Goal: Transaction & Acquisition: Purchase product/service

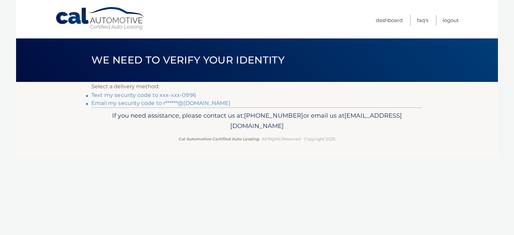
click at [133, 96] on link "Text my security code to xxx-xxx-0996" at bounding box center [143, 95] width 105 height 6
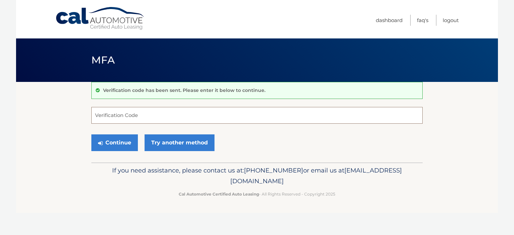
click at [135, 116] on input "Verification Code" at bounding box center [256, 115] width 331 height 17
type input "842666"
click at [121, 142] on button "Continue" at bounding box center [114, 143] width 47 height 17
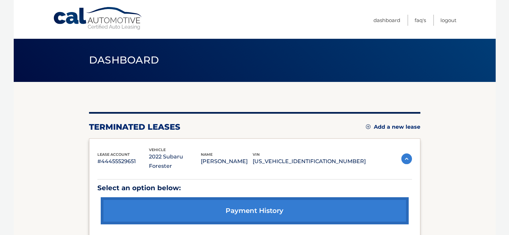
click at [392, 124] on link "Add a new lease" at bounding box center [393, 127] width 55 height 7
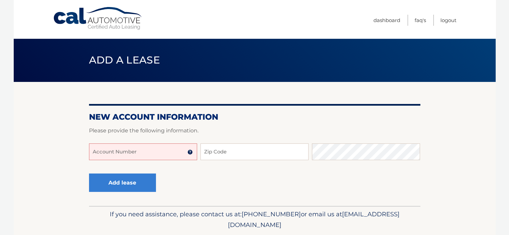
click at [155, 152] on input "Account Number" at bounding box center [143, 152] width 108 height 17
type input "44456009310"
click at [249, 151] on input "Zip Code" at bounding box center [255, 152] width 108 height 17
type input "11554"
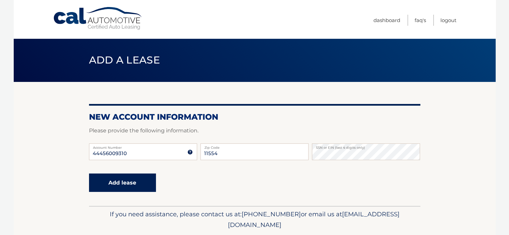
click at [121, 183] on button "Add lease" at bounding box center [122, 183] width 67 height 18
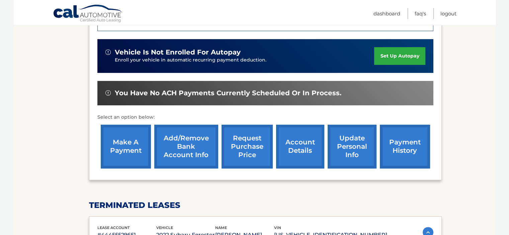
scroll to position [167, 0]
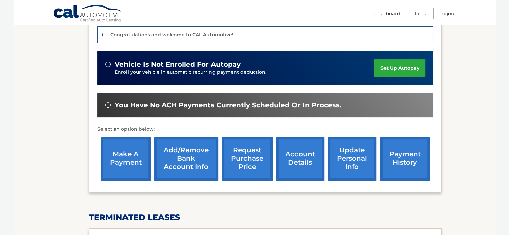
click at [121, 158] on link "make a payment" at bounding box center [126, 159] width 50 height 44
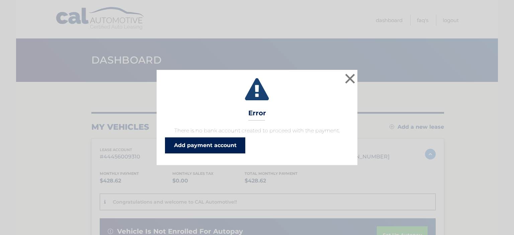
click at [201, 145] on link "Add payment account" at bounding box center [205, 146] width 80 height 16
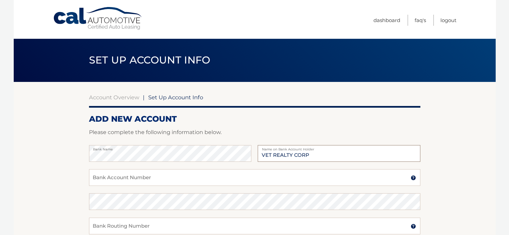
type input "VET REALTY CORP"
click at [162, 177] on input "Bank Account Number" at bounding box center [254, 177] width 331 height 17
click at [120, 179] on input "100172887" at bounding box center [254, 177] width 331 height 17
type input "1001728877"
click at [108, 227] on input "Bank Routing Number" at bounding box center [254, 226] width 331 height 17
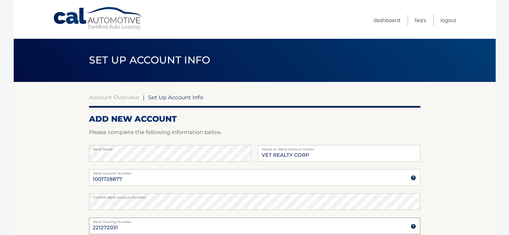
scroll to position [67, 0]
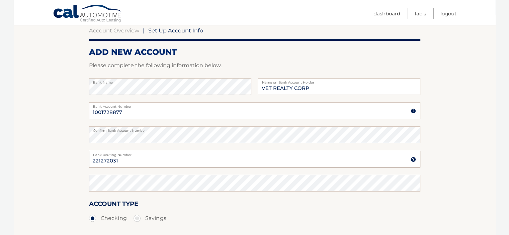
type input "221272031"
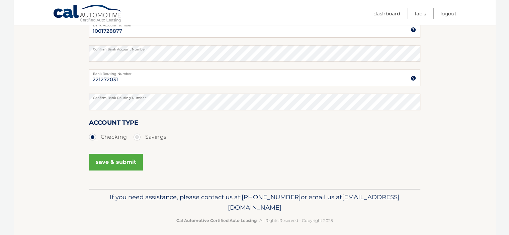
scroll to position [153, 0]
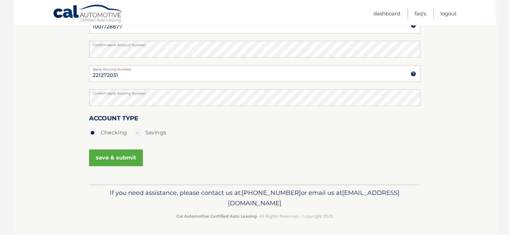
click at [113, 156] on button "save & submit" at bounding box center [116, 158] width 54 height 17
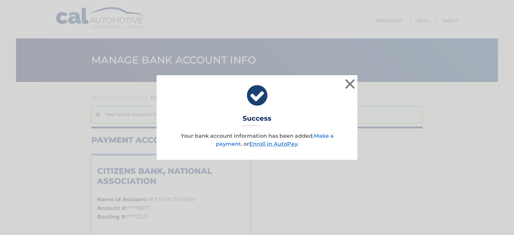
click at [232, 144] on link "Make a payment" at bounding box center [275, 140] width 118 height 14
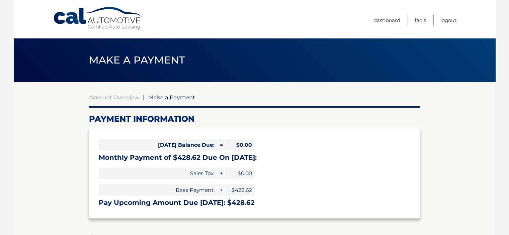
select select "ZmJjNzE0YmEtYTIwMy00ZWIxLTkyN2ItZjM4ZjAwNDA0NmVk"
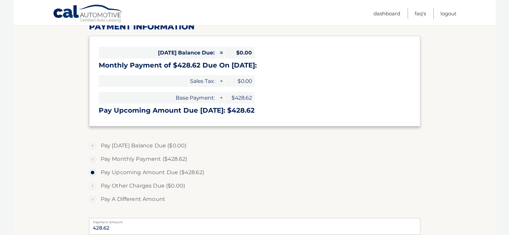
scroll to position [134, 0]
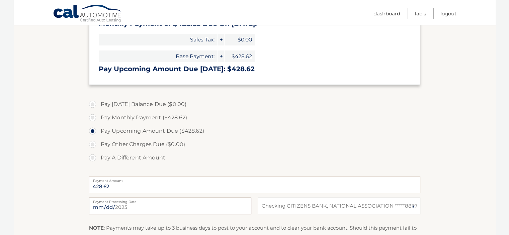
click at [136, 204] on input "[DATE]" at bounding box center [170, 206] width 162 height 17
type input "[DATE]"
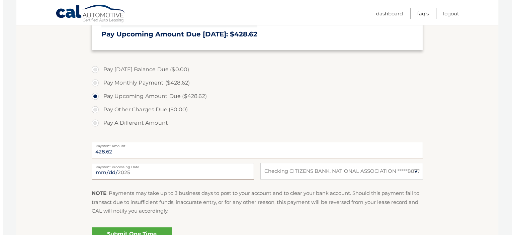
scroll to position [201, 0]
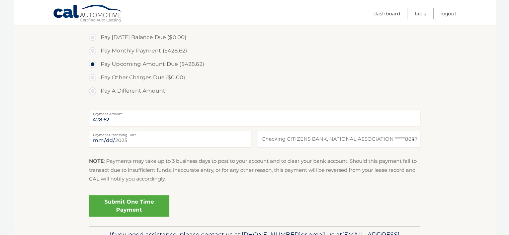
click at [123, 206] on link "Submit One Time Payment" at bounding box center [129, 206] width 80 height 21
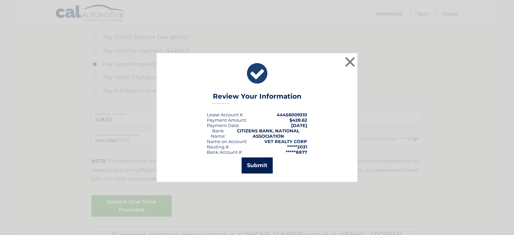
click at [261, 167] on button "Submit" at bounding box center [257, 166] width 31 height 16
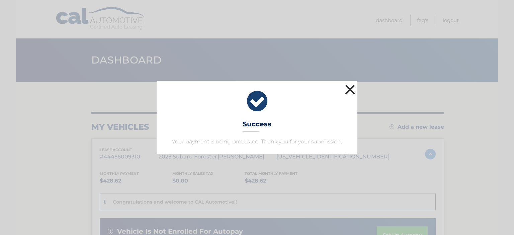
click at [350, 89] on button "×" at bounding box center [350, 89] width 13 height 13
